Goal: Find specific page/section: Find specific page/section

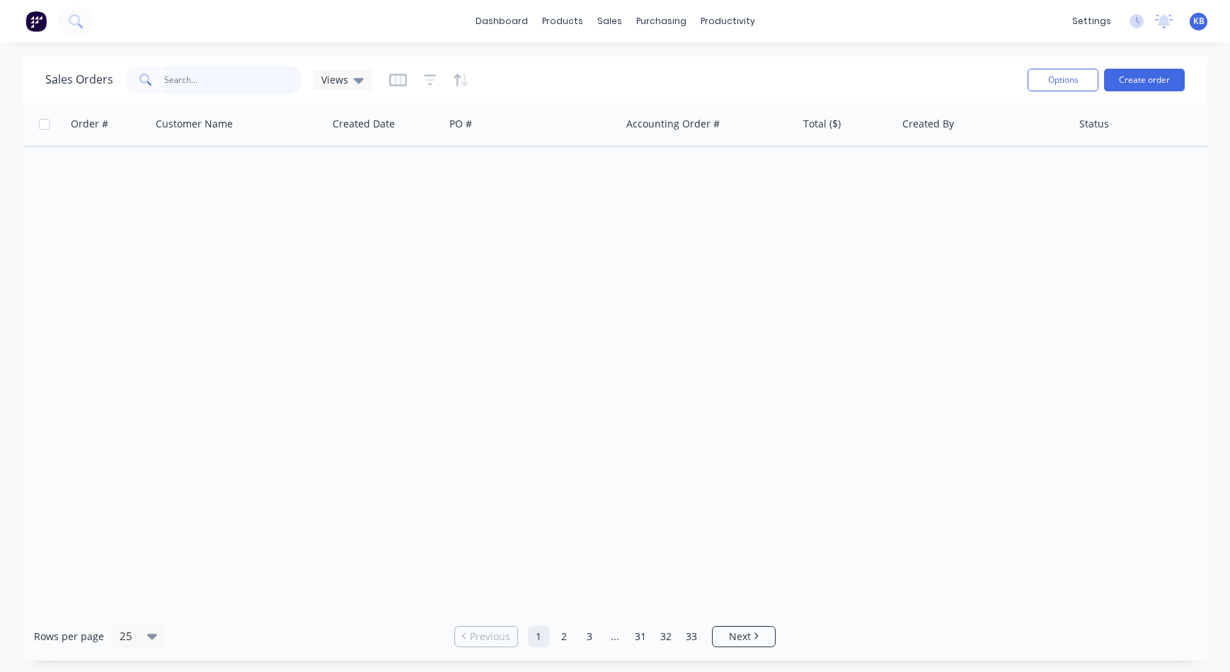
click at [288, 84] on input "text" at bounding box center [233, 80] width 138 height 28
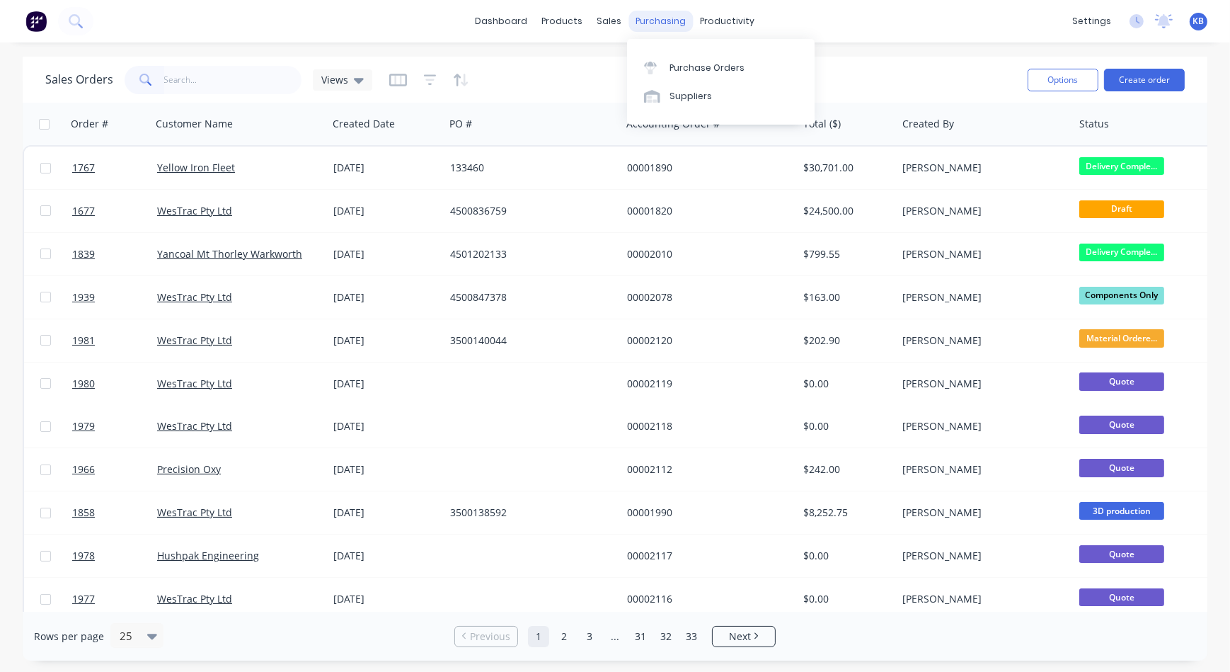
click at [653, 21] on div "purchasing" at bounding box center [661, 21] width 64 height 21
click at [674, 59] on link "Purchase Orders" at bounding box center [721, 67] width 188 height 28
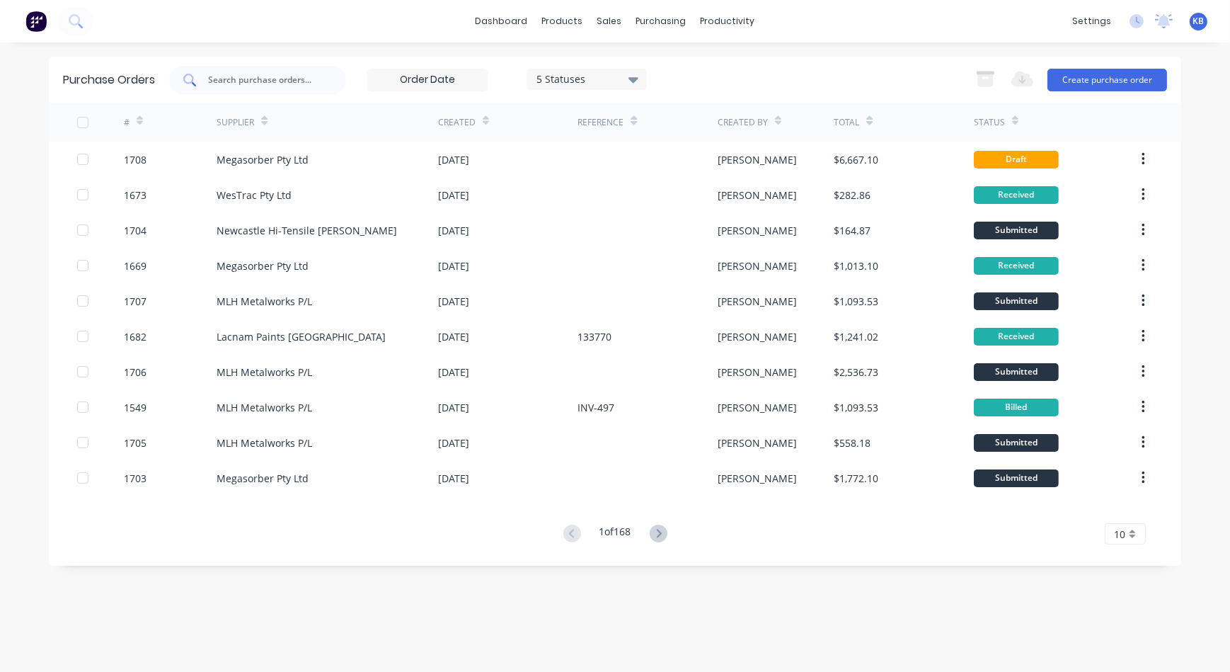
click at [243, 79] on input "text" at bounding box center [266, 80] width 118 height 14
type input "cb"
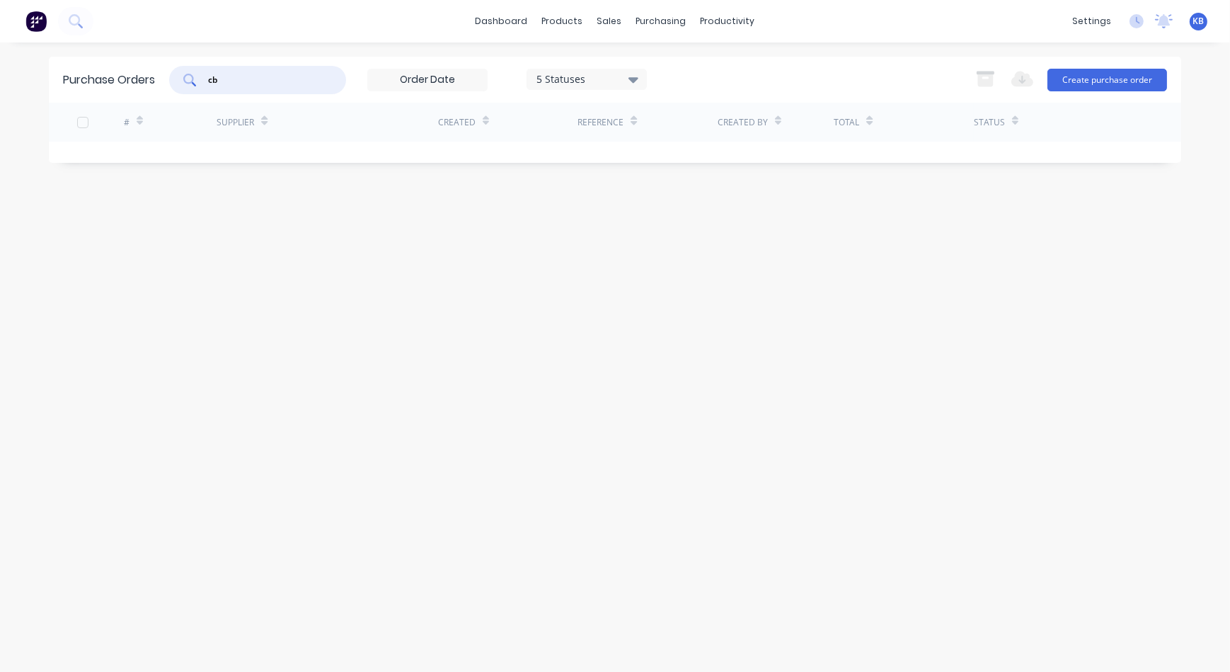
drag, startPoint x: 273, startPoint y: 79, endPoint x: 155, endPoint y: 74, distance: 117.6
click at [155, 74] on div "Purchase Orders cb 5 Statuses 5 Statuses Export to Excel (XLSX) Create purchase…" at bounding box center [615, 80] width 1133 height 46
